Goal: Navigation & Orientation: Understand site structure

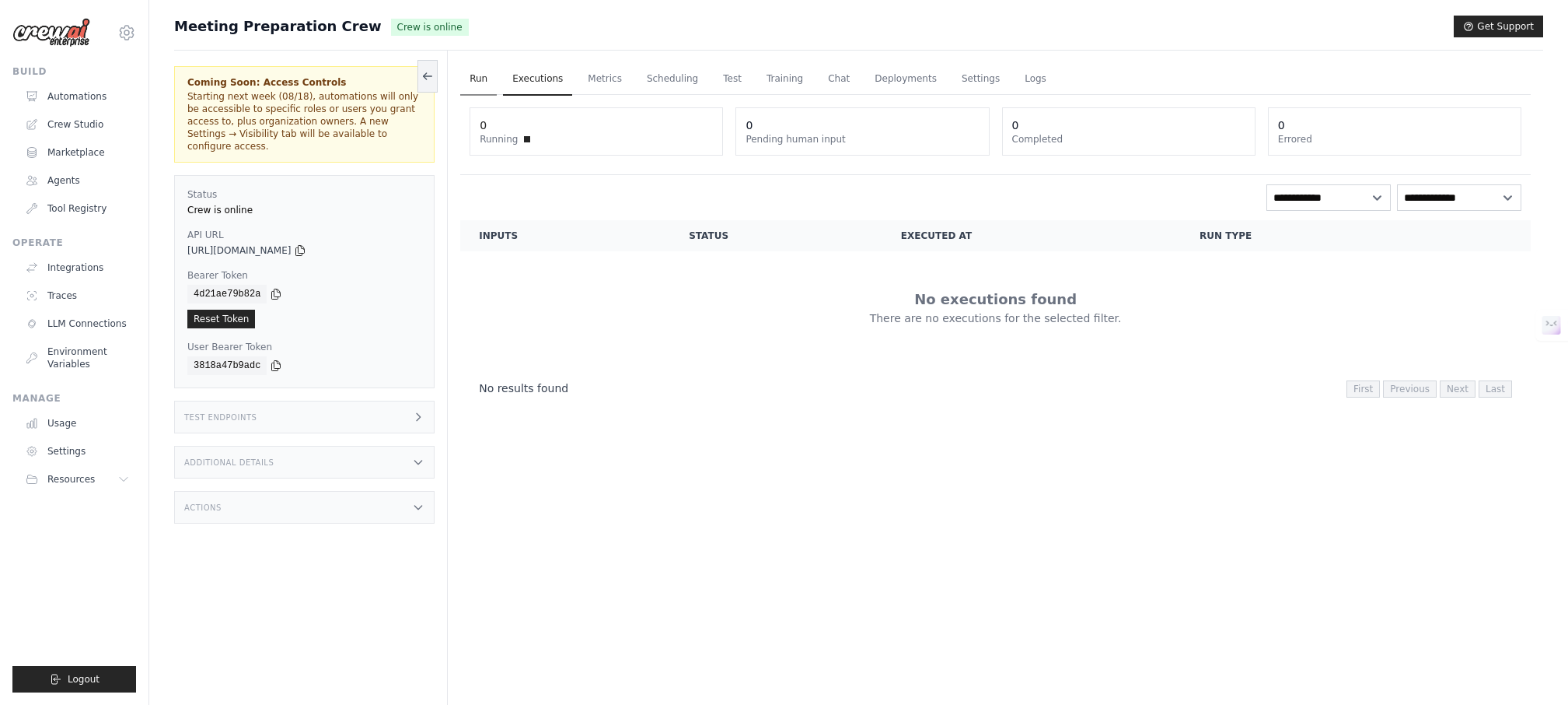
click at [475, 87] on link "Run" at bounding box center [478, 79] width 36 height 32
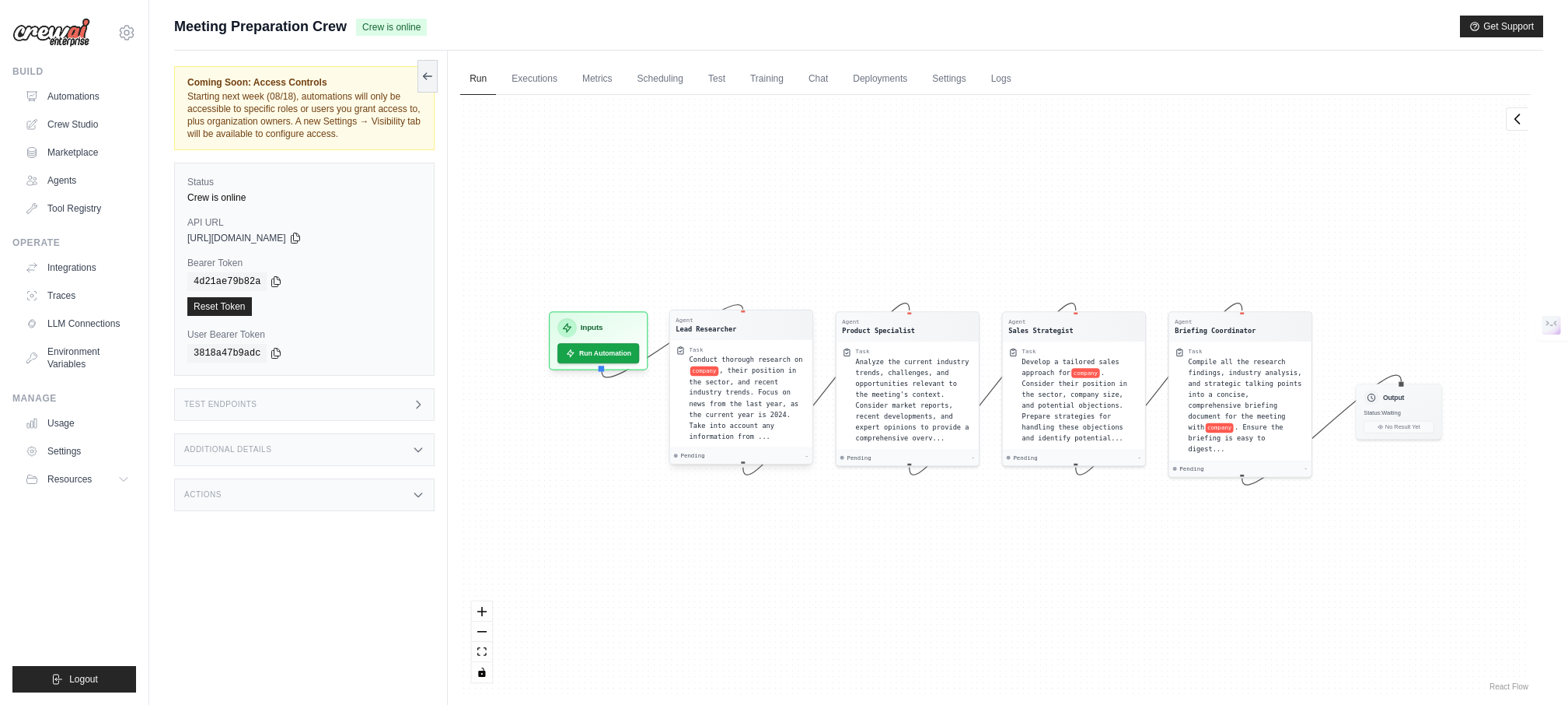
click at [717, 366] on span "company" at bounding box center [704, 371] width 28 height 9
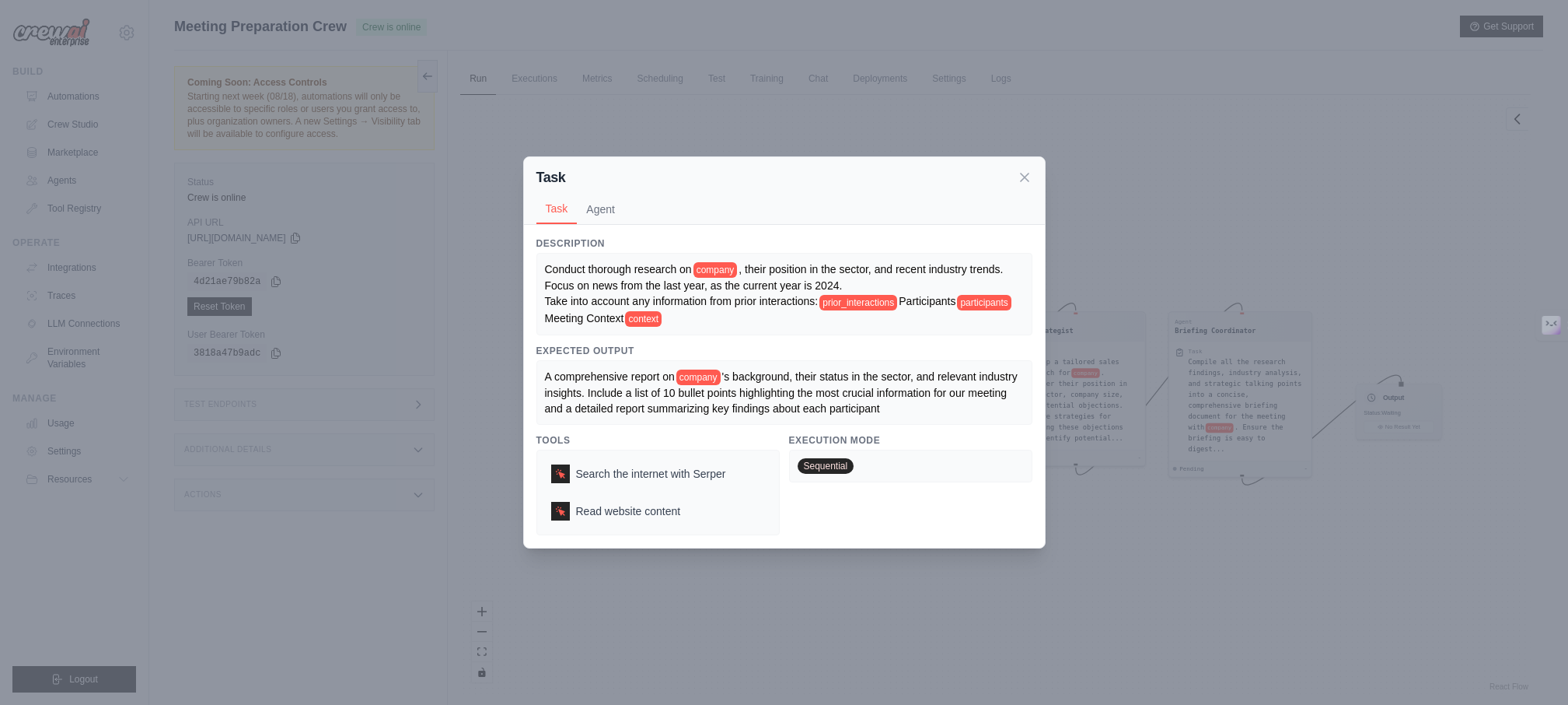
click at [957, 311] on span "participants" at bounding box center [983, 302] width 53 height 15
click at [624, 318] on span "Meeting Context" at bounding box center [585, 319] width 79 height 13
click at [745, 327] on div "Conduct thorough research on company , their position in the sector, and recent…" at bounding box center [785, 293] width 496 height 82
click at [588, 202] on button "Agent" at bounding box center [600, 209] width 48 height 30
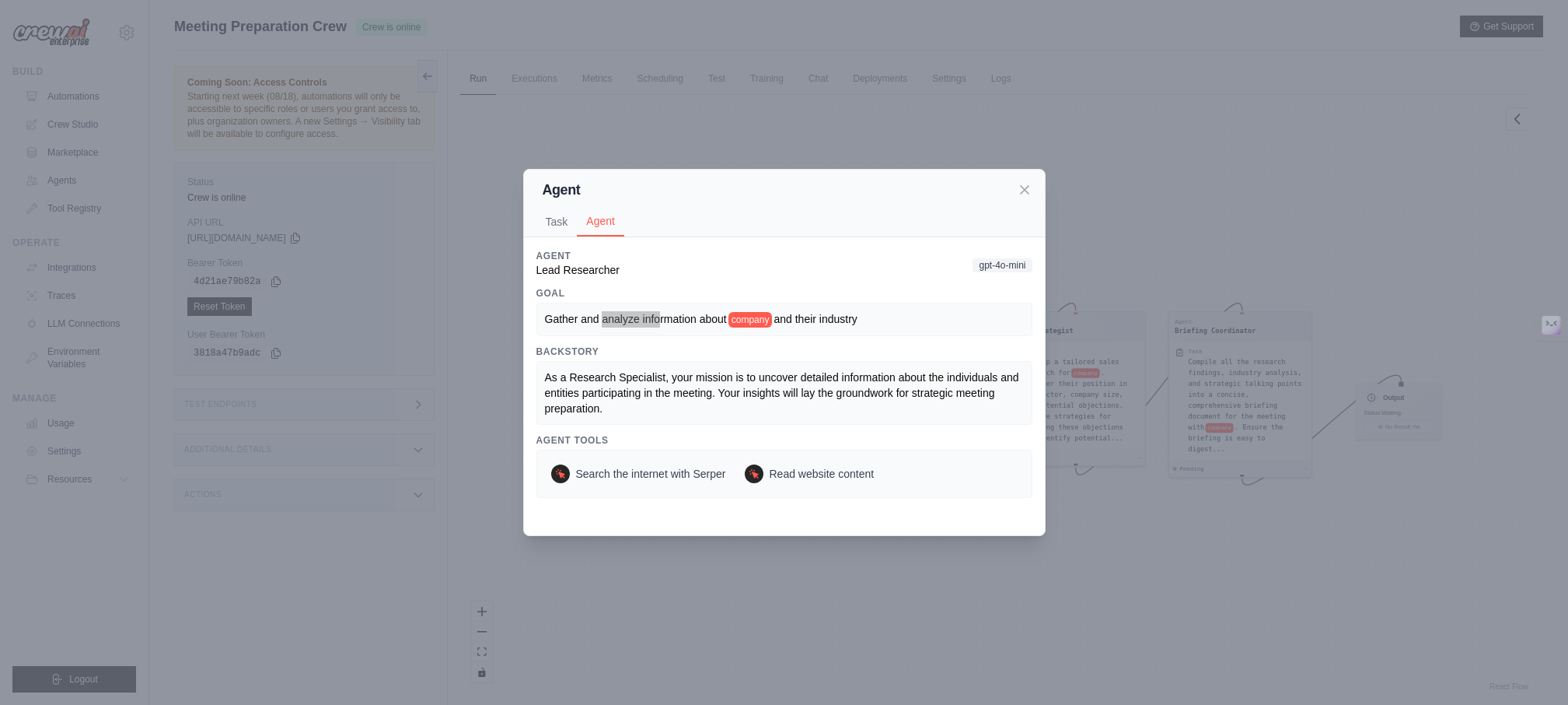
drag, startPoint x: 604, startPoint y: 319, endPoint x: 665, endPoint y: 325, distance: 61.3
click at [665, 325] on div "Gather and analyze information about company and their industry" at bounding box center [784, 320] width 479 height 16
click at [1023, 192] on icon at bounding box center [1024, 189] width 15 height 15
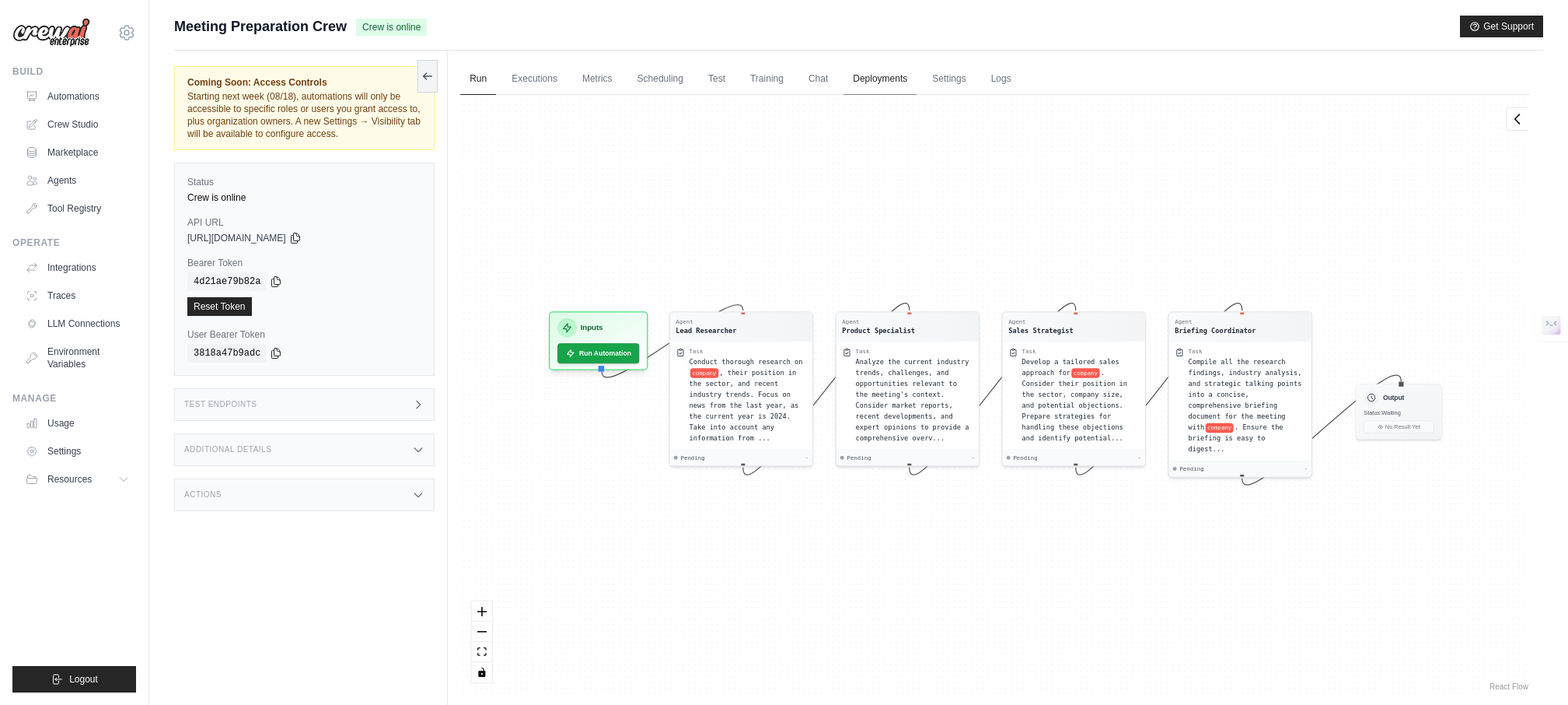
click at [904, 78] on link "Deployments" at bounding box center [880, 79] width 73 height 32
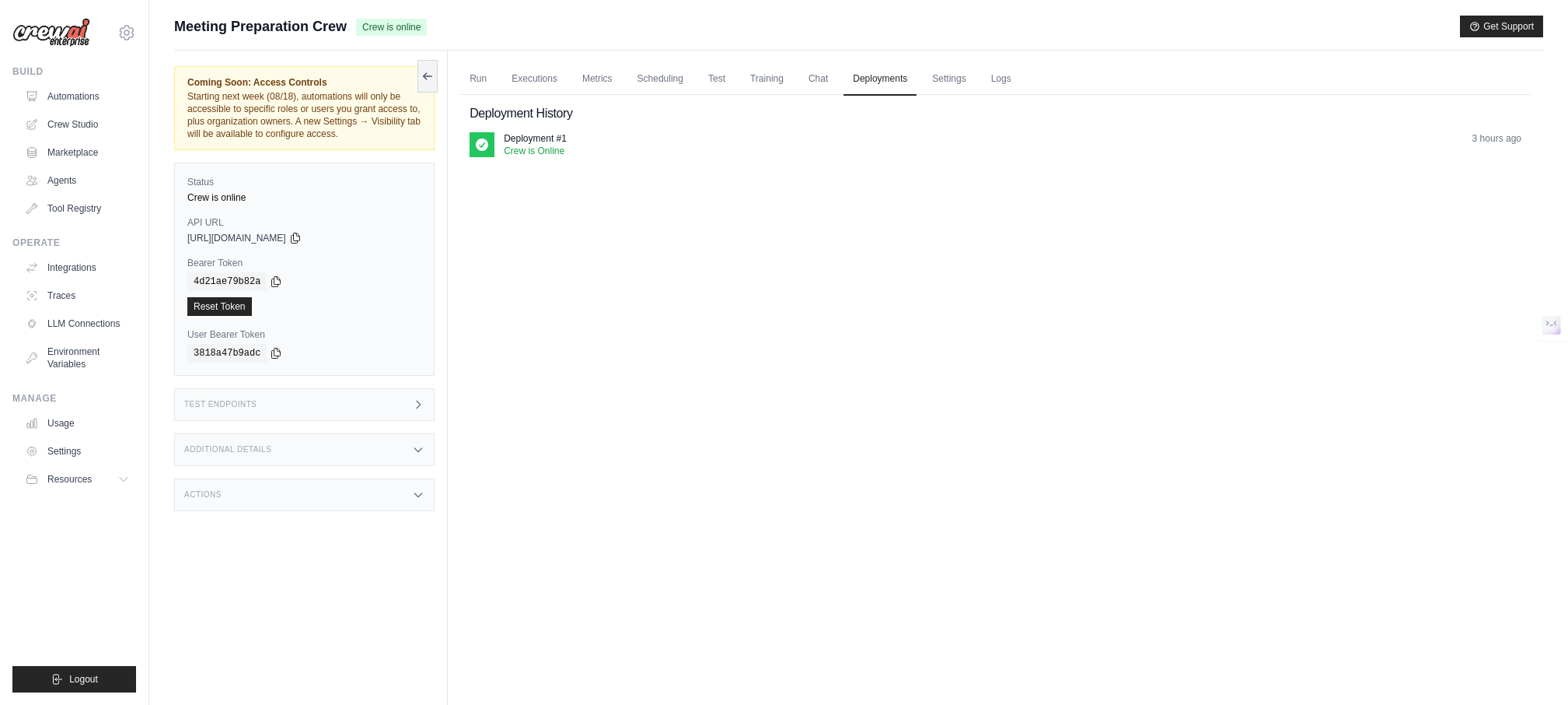
click at [483, 144] on icon at bounding box center [482, 144] width 15 height 15
click at [533, 141] on p "Deployment #1" at bounding box center [535, 138] width 63 height 13
click at [837, 80] on link "Chat" at bounding box center [818, 79] width 38 height 32
click at [964, 76] on link "Settings" at bounding box center [949, 79] width 52 height 32
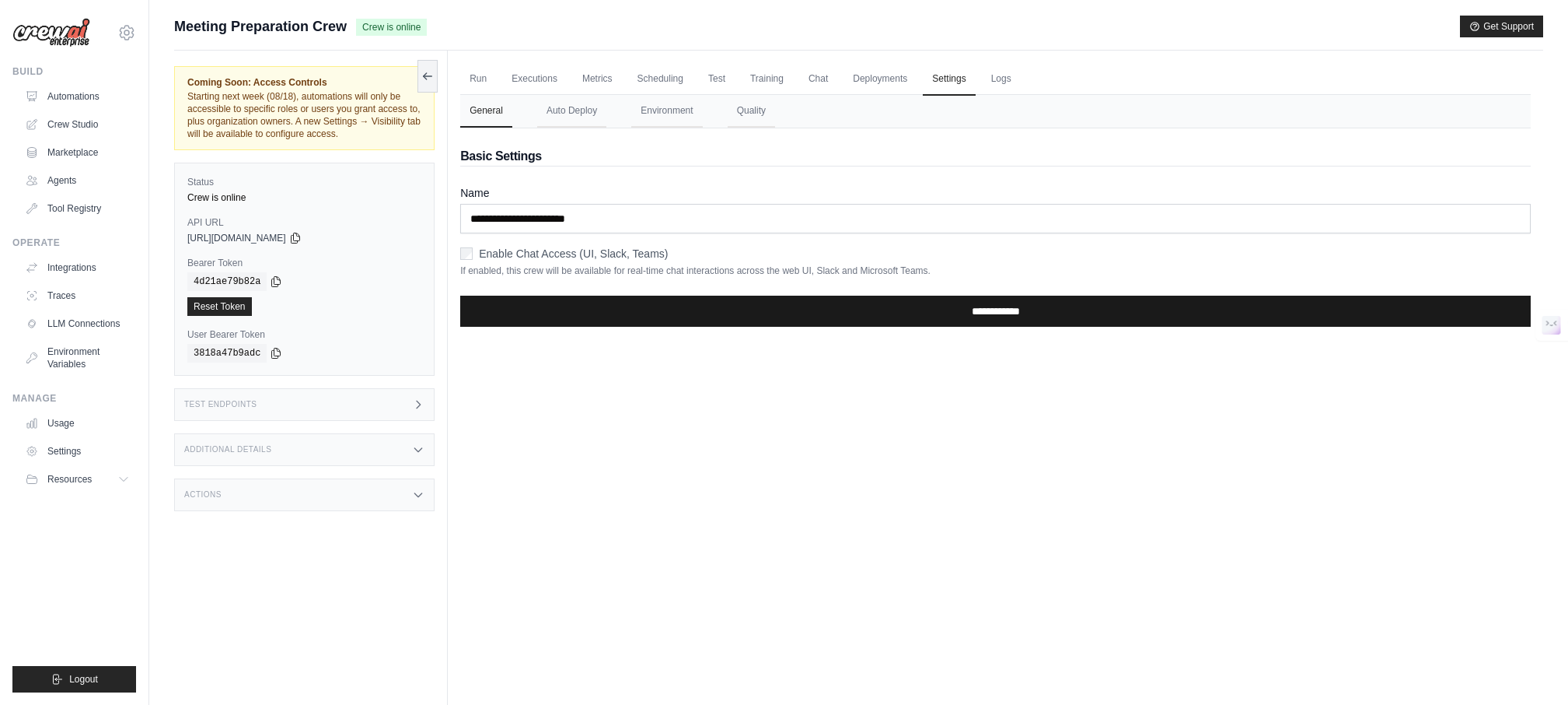
click at [992, 306] on input "**********" at bounding box center [995, 311] width 1071 height 31
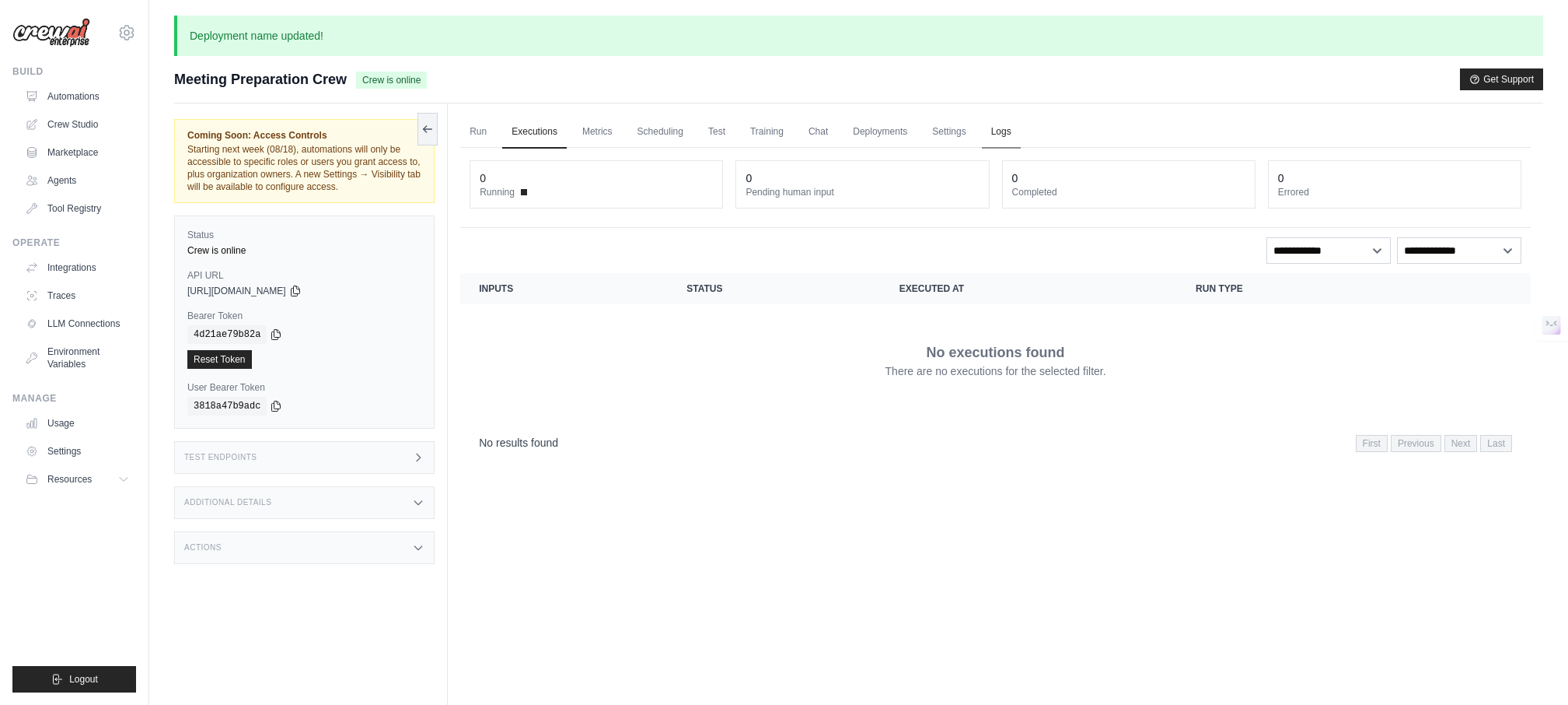
click at [1020, 127] on link "Logs" at bounding box center [1001, 132] width 39 height 32
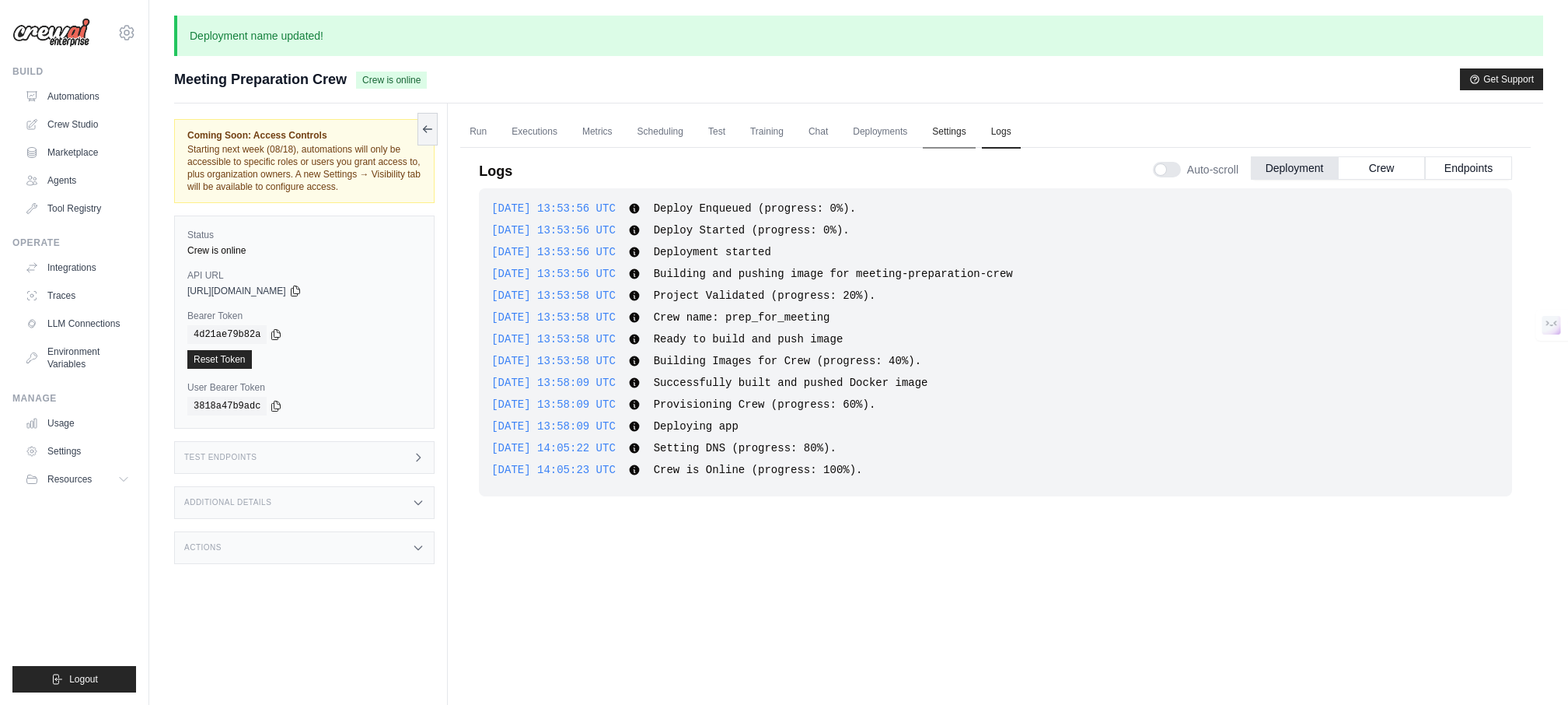
click at [966, 128] on link "Settings" at bounding box center [949, 132] width 52 height 32
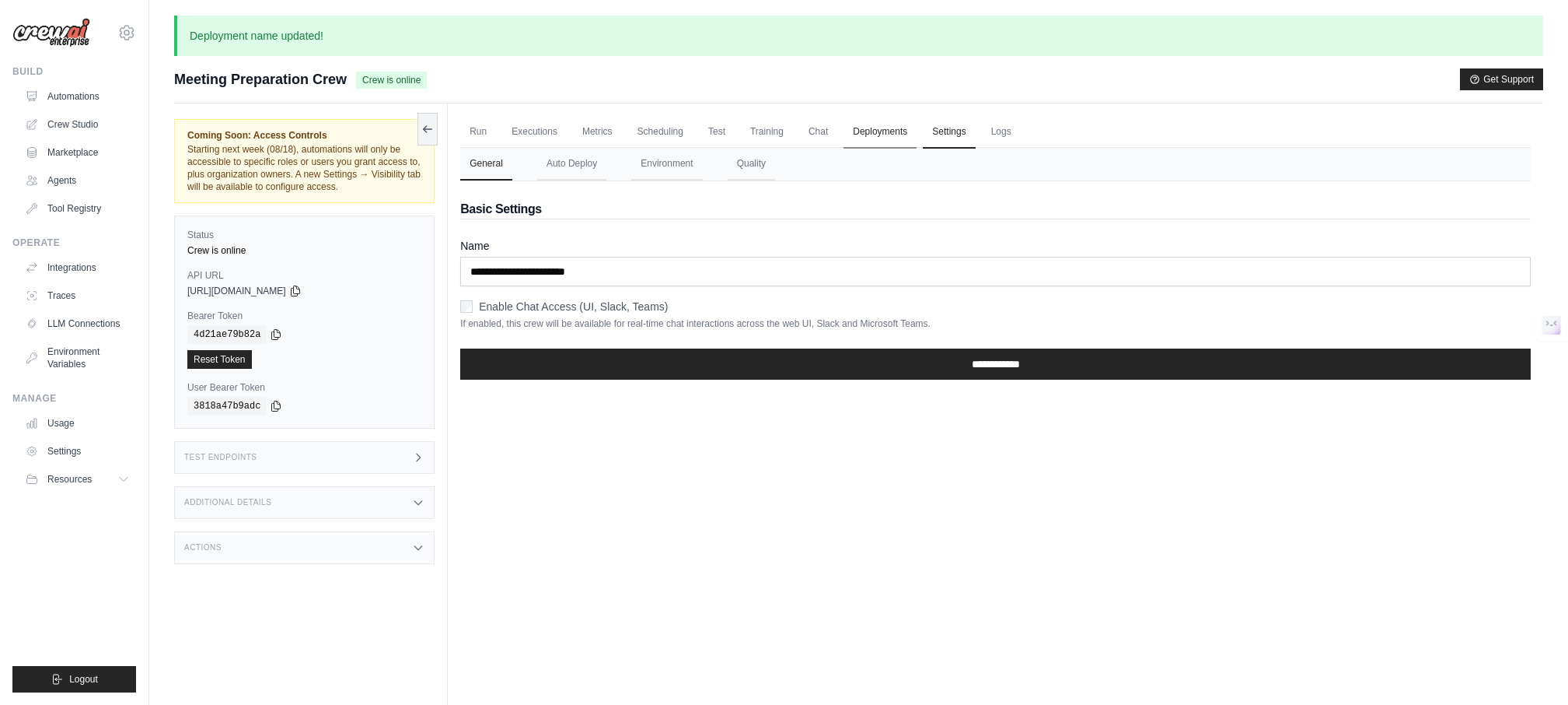
click at [917, 128] on link "Deployments" at bounding box center [880, 132] width 73 height 32
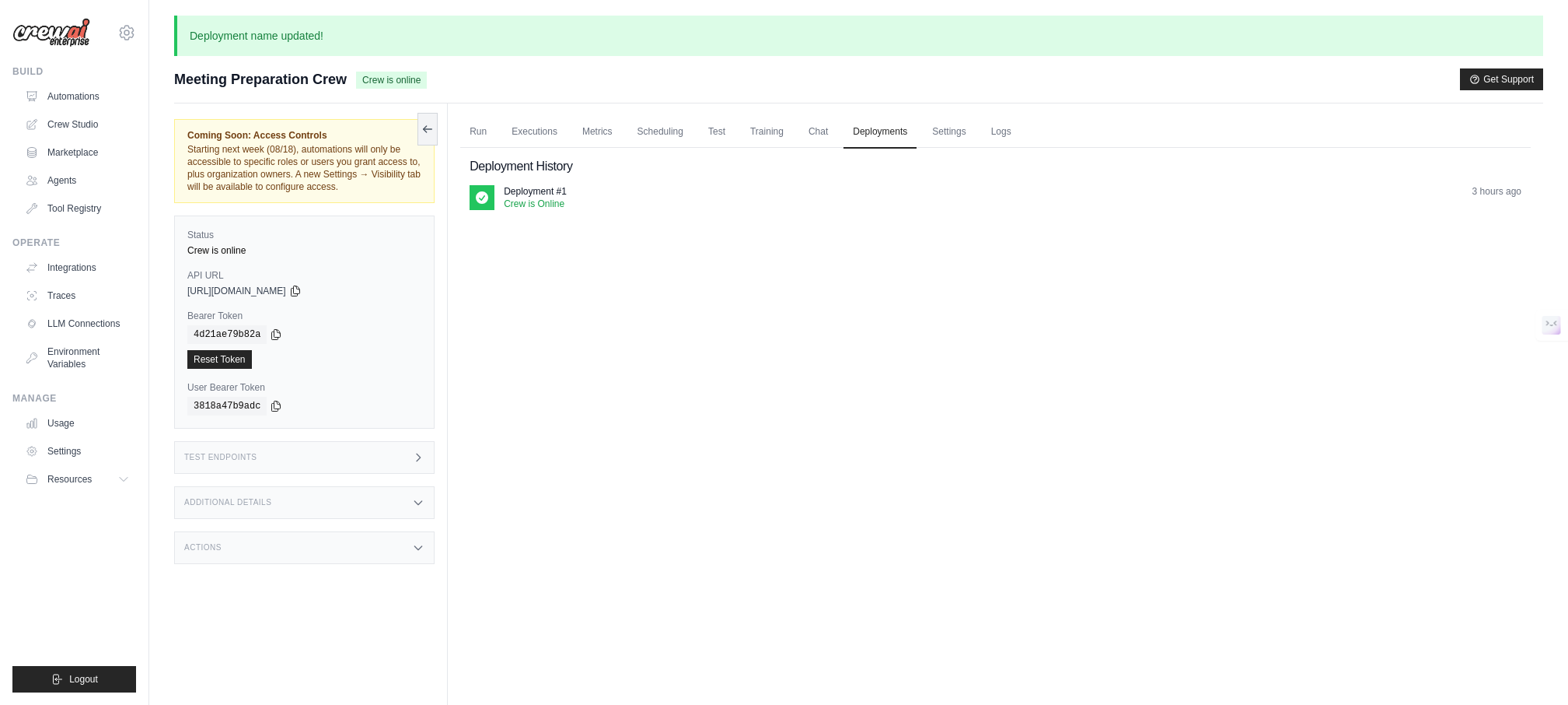
click at [812, 132] on ul "Run Executions Metrics Scheduling Test Training Chat Deployments Settings Logs" at bounding box center [995, 131] width 1071 height 32
click at [826, 132] on link "Chat" at bounding box center [818, 132] width 38 height 32
click at [771, 126] on link "Training" at bounding box center [767, 132] width 52 height 32
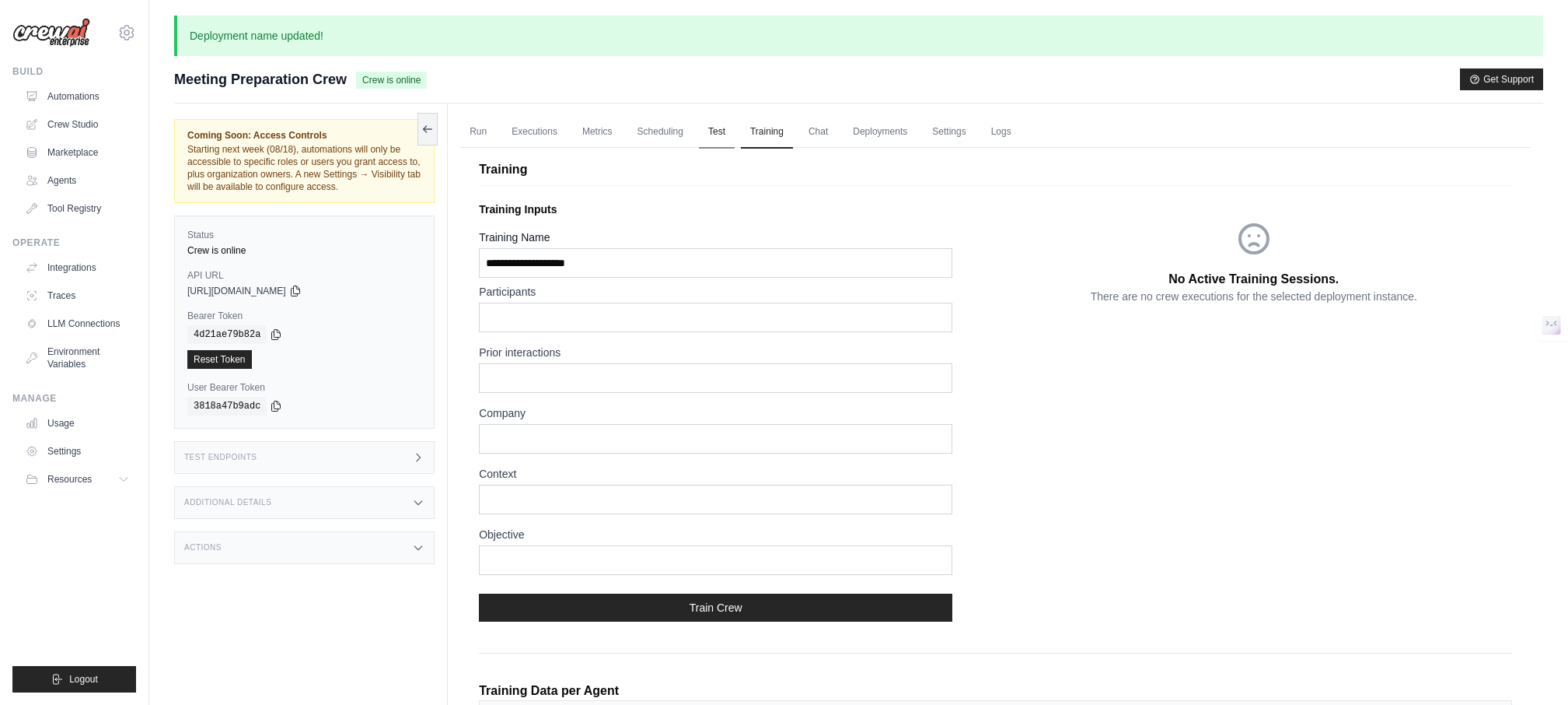
click at [724, 123] on link "Test" at bounding box center [717, 132] width 36 height 32
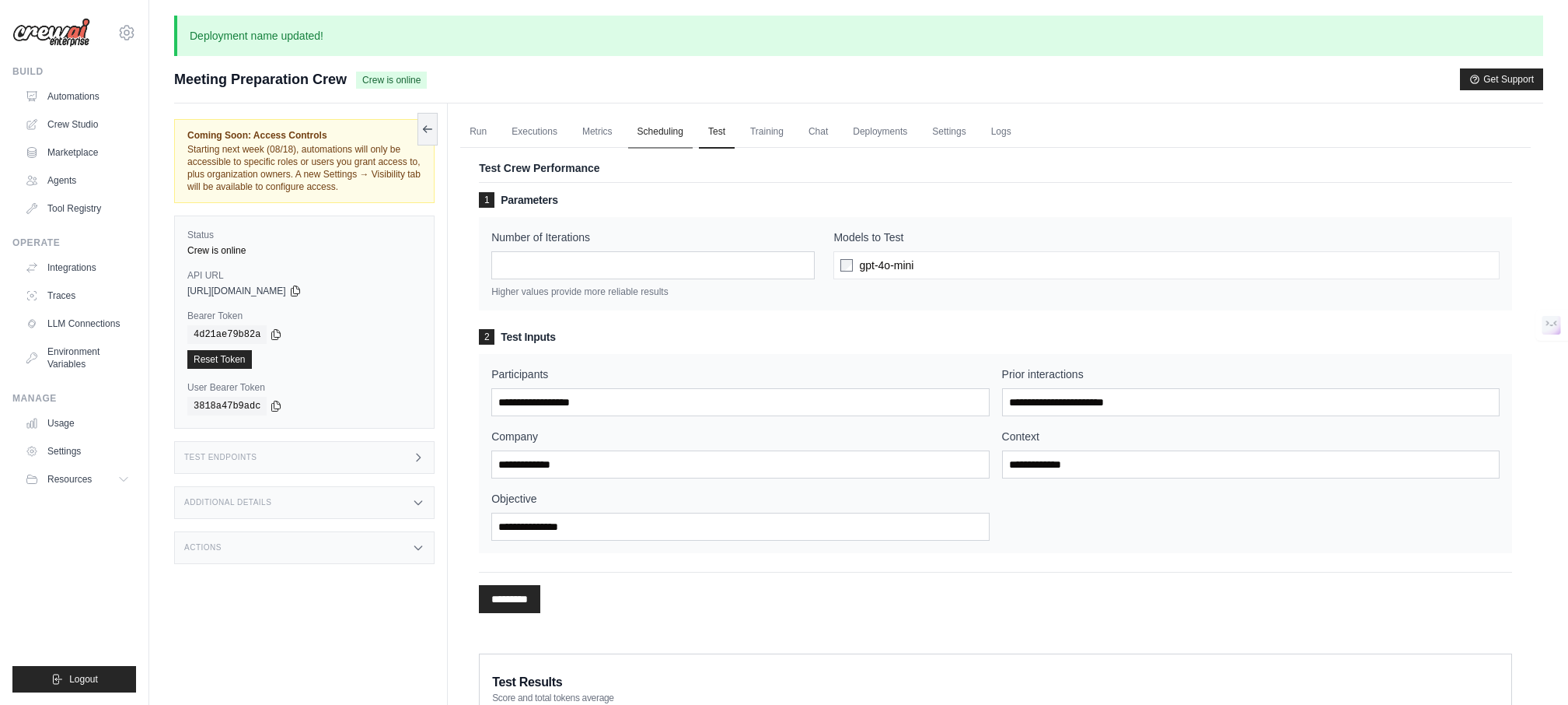
click at [671, 126] on link "Scheduling" at bounding box center [660, 132] width 65 height 32
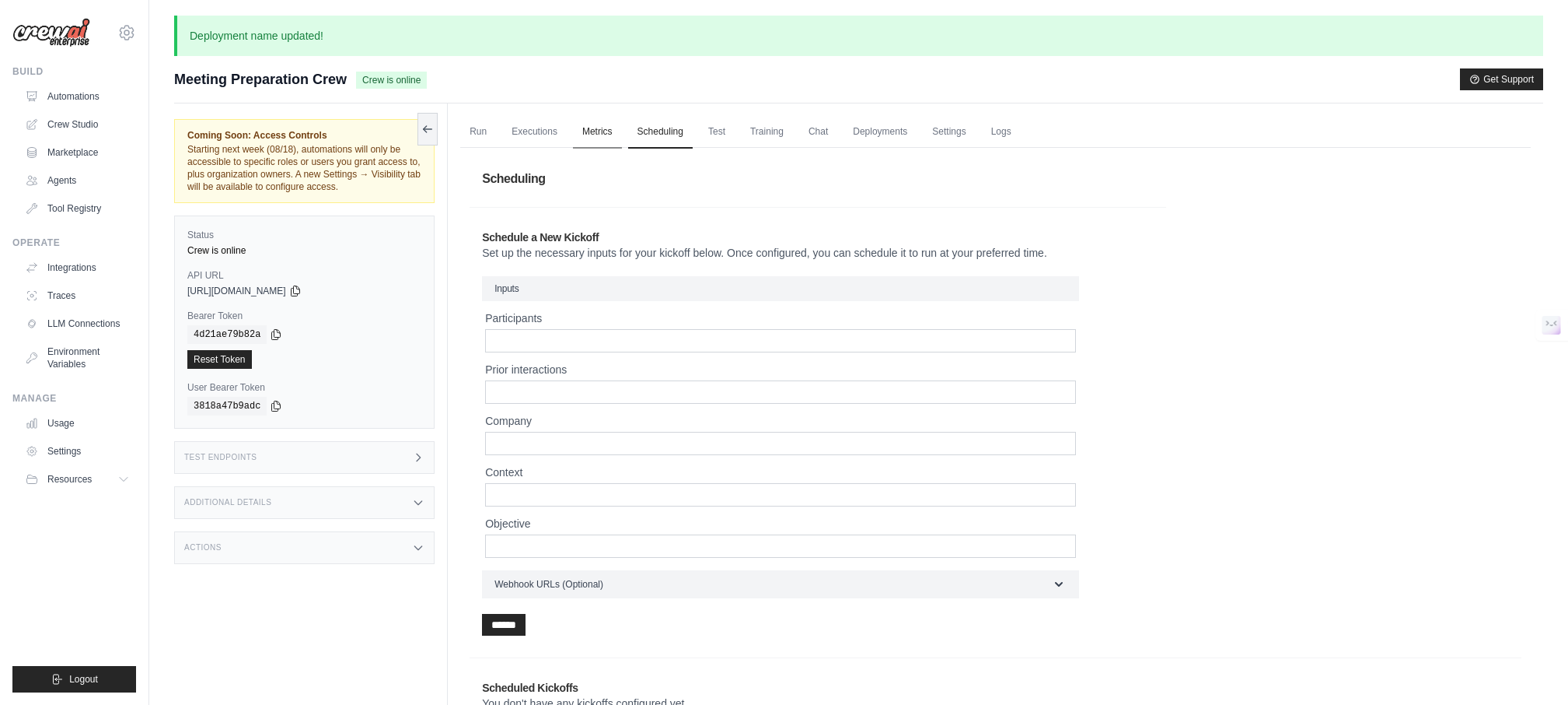
click at [606, 132] on link "Metrics" at bounding box center [597, 132] width 49 height 32
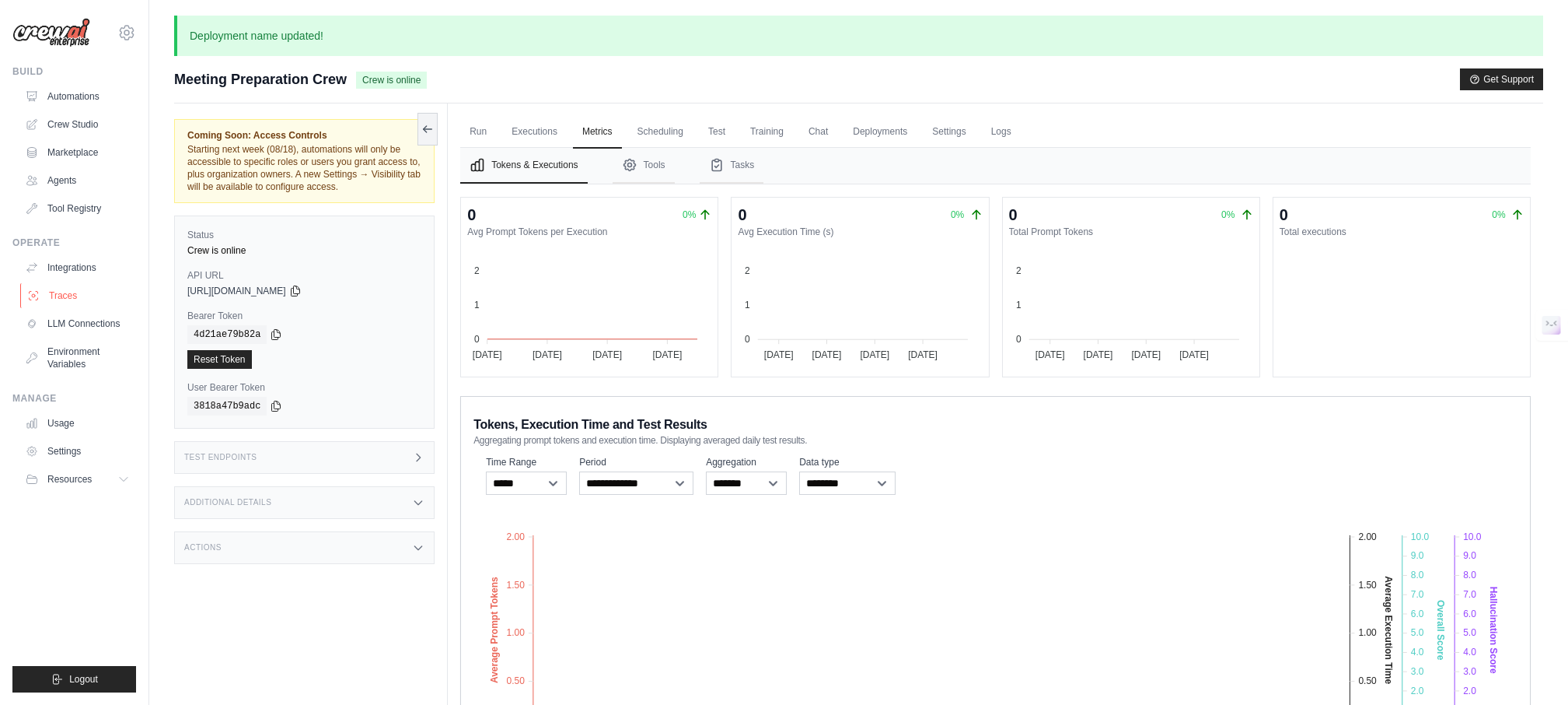
click at [71, 301] on link "Traces" at bounding box center [78, 296] width 117 height 25
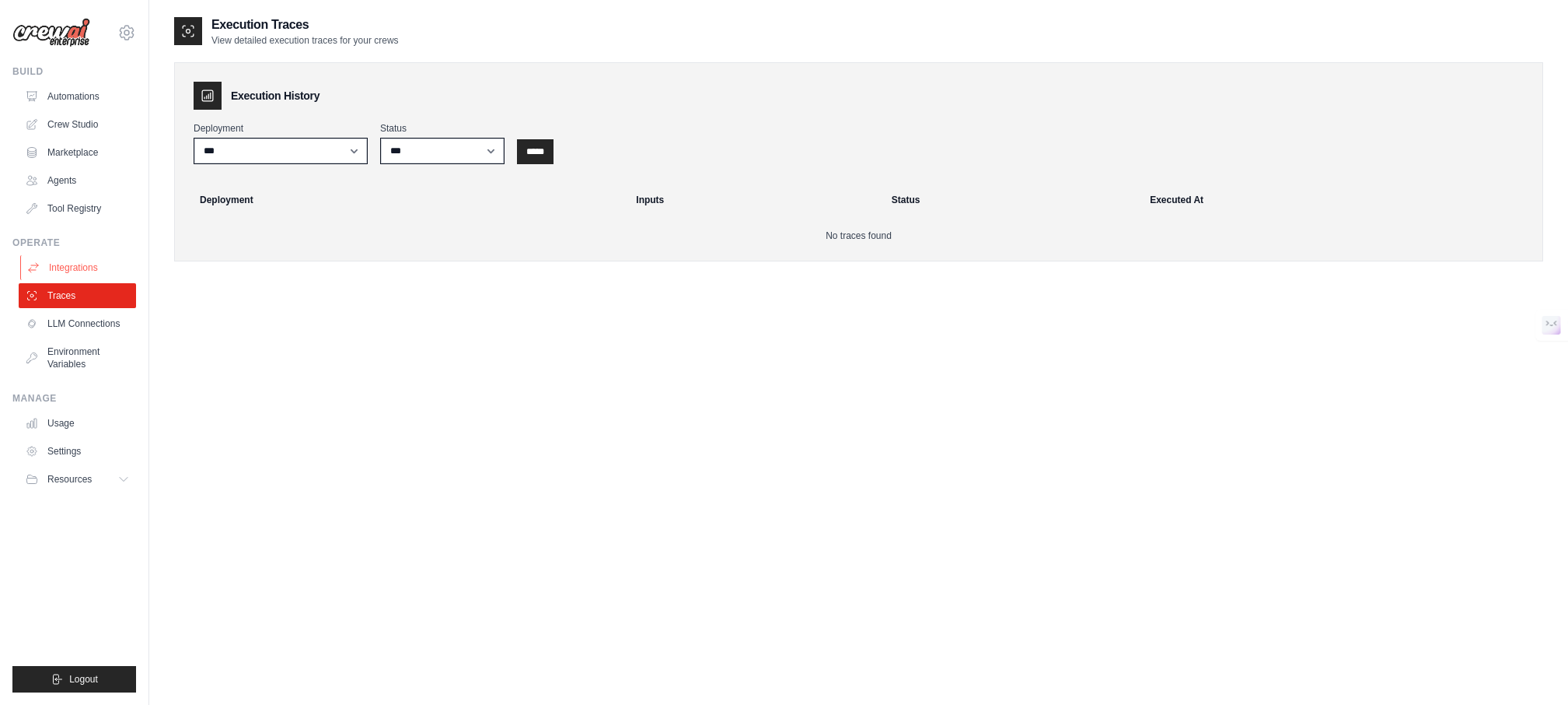
click at [70, 262] on link "Integrations" at bounding box center [78, 268] width 117 height 25
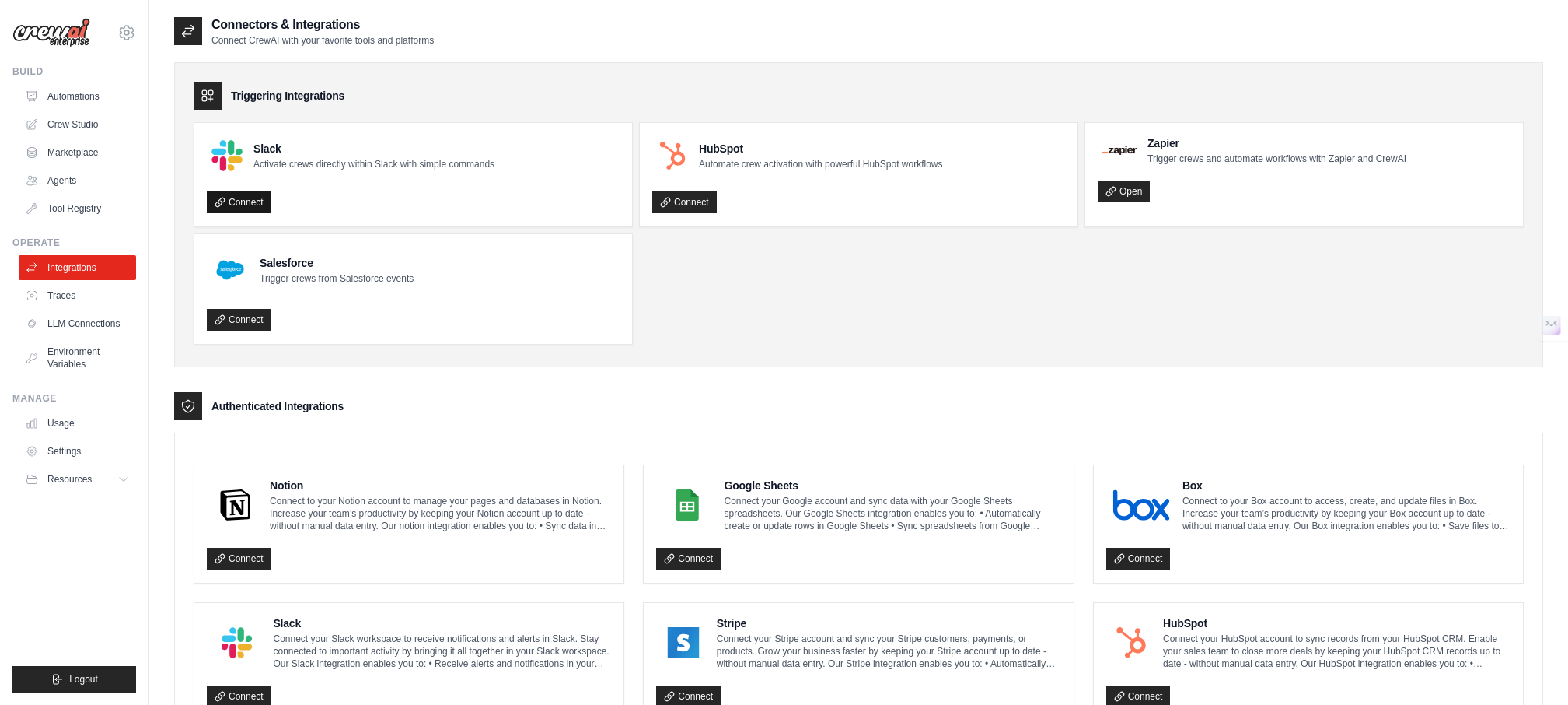
click at [242, 199] on link "Connect" at bounding box center [239, 202] width 65 height 22
click at [79, 155] on link "Marketplace" at bounding box center [78, 153] width 117 height 25
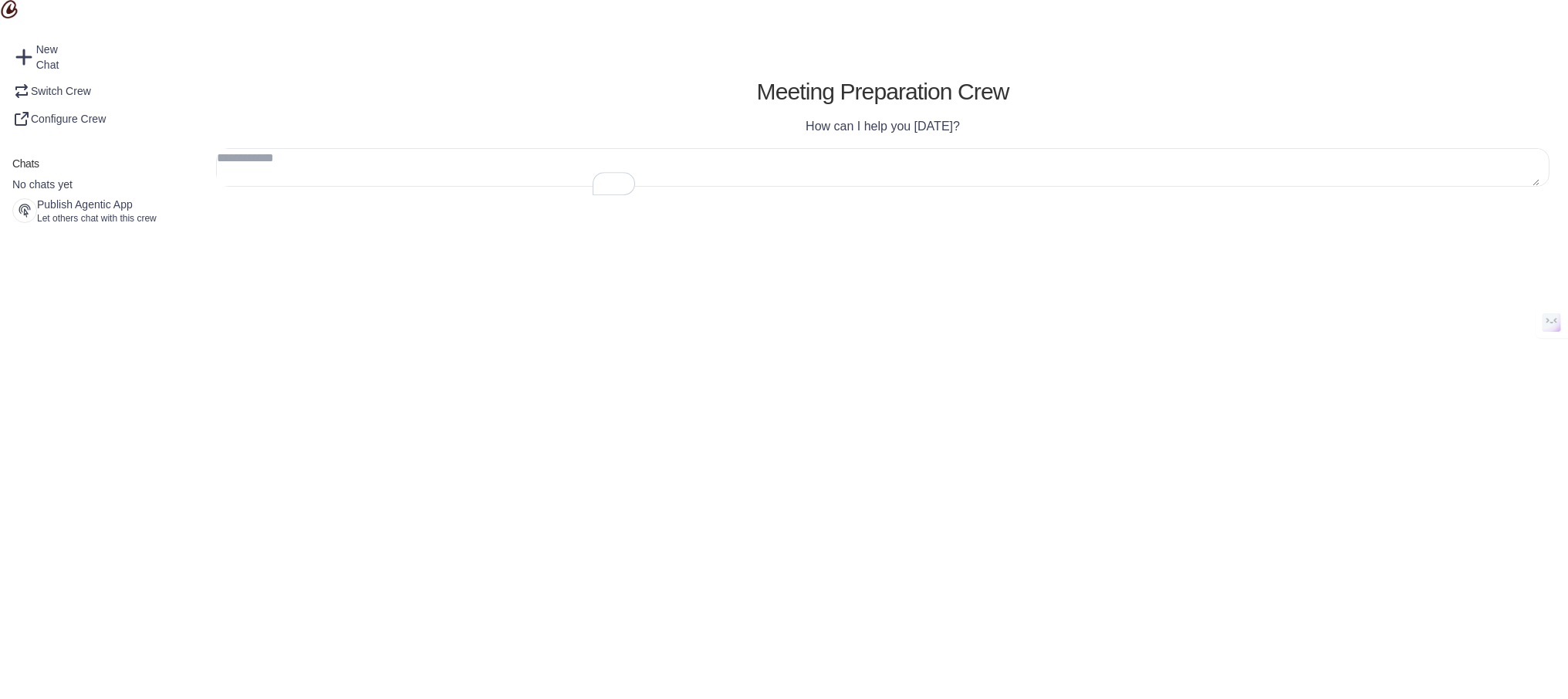
click at [773, 186] on textarea "To enrich screen reader interactions, please activate Accessibility in Grammarl…" at bounding box center [878, 166] width 1323 height 37
type textarea "*****"
